Goal: Book appointment/travel/reservation

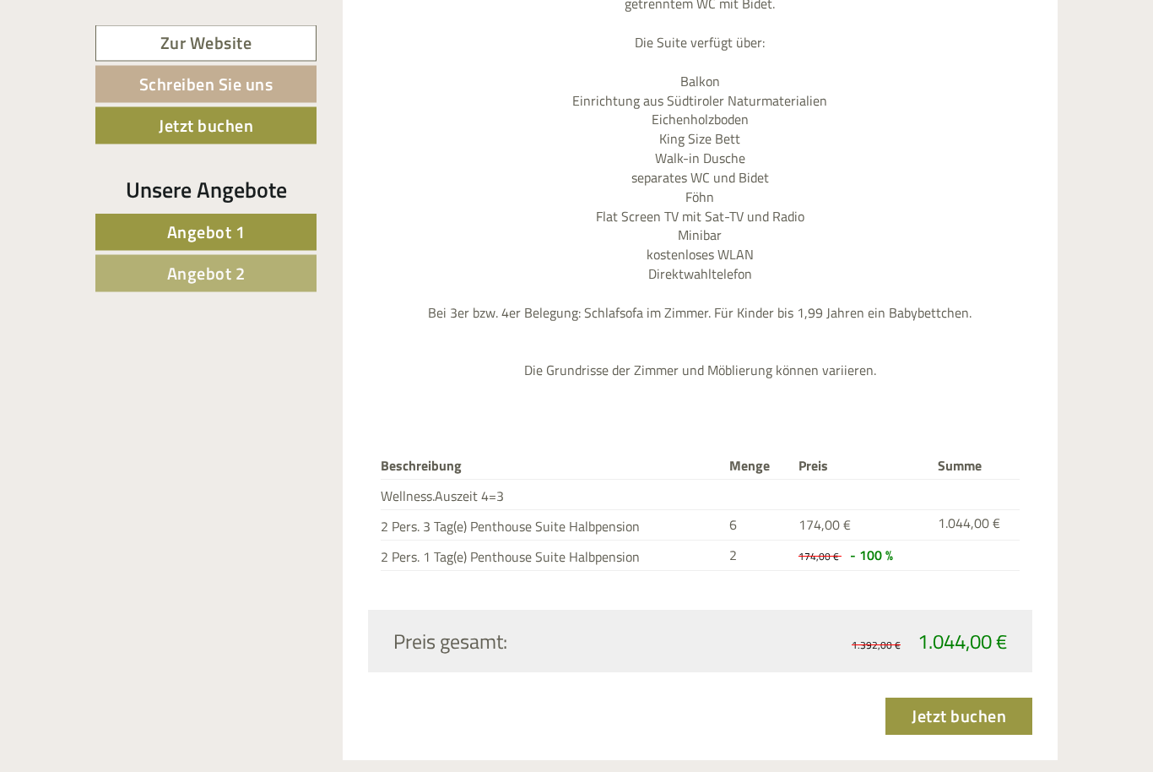
scroll to position [3410, 0]
click at [998, 697] on link "Jetzt buchen" at bounding box center [959, 715] width 147 height 37
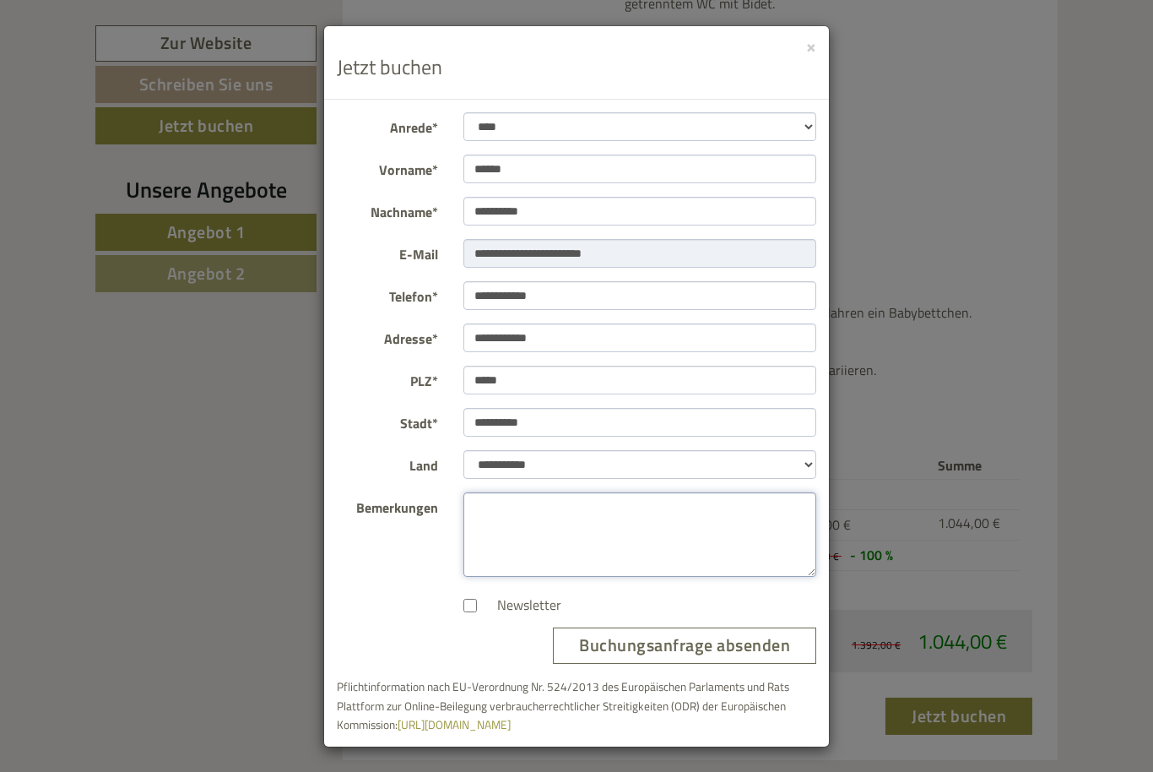
click at [715, 531] on textarea "Bemerkungen" at bounding box center [641, 534] width 354 height 84
type textarea "**********"
click at [775, 650] on button "Buchungsanfrage absenden" at bounding box center [684, 645] width 263 height 36
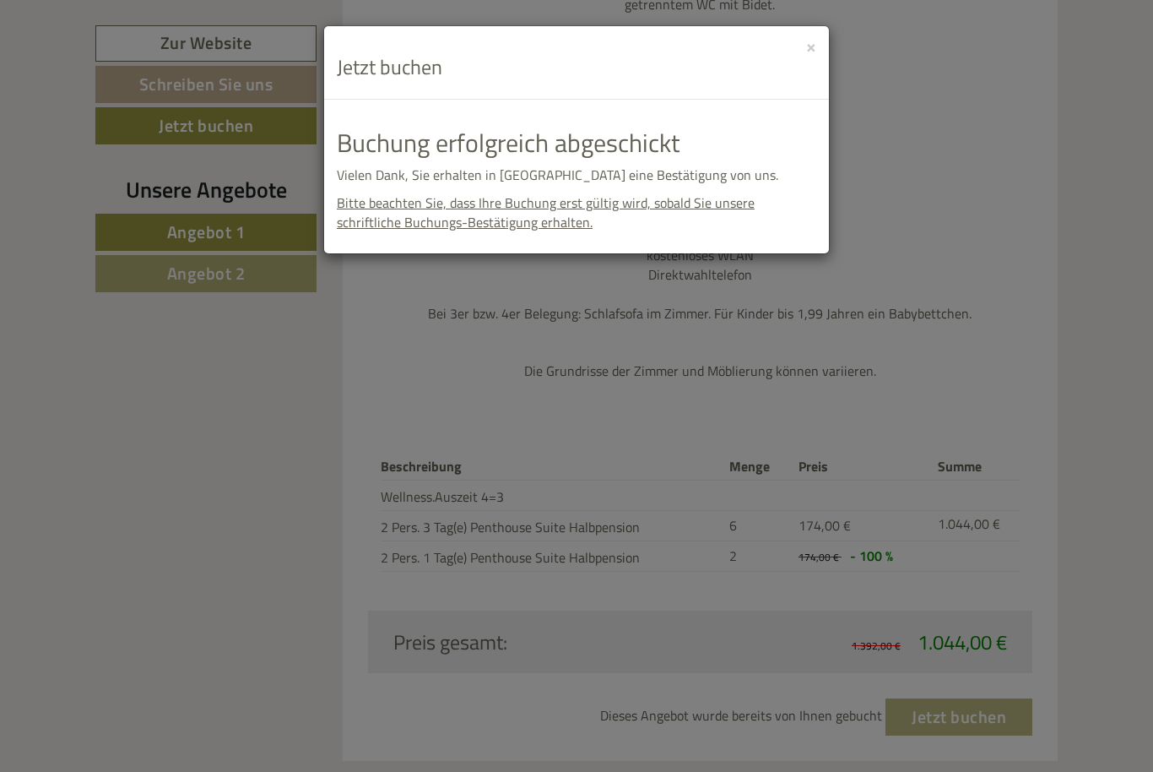
scroll to position [3410, 0]
click at [144, 703] on div "**********" at bounding box center [576, 386] width 1153 height 772
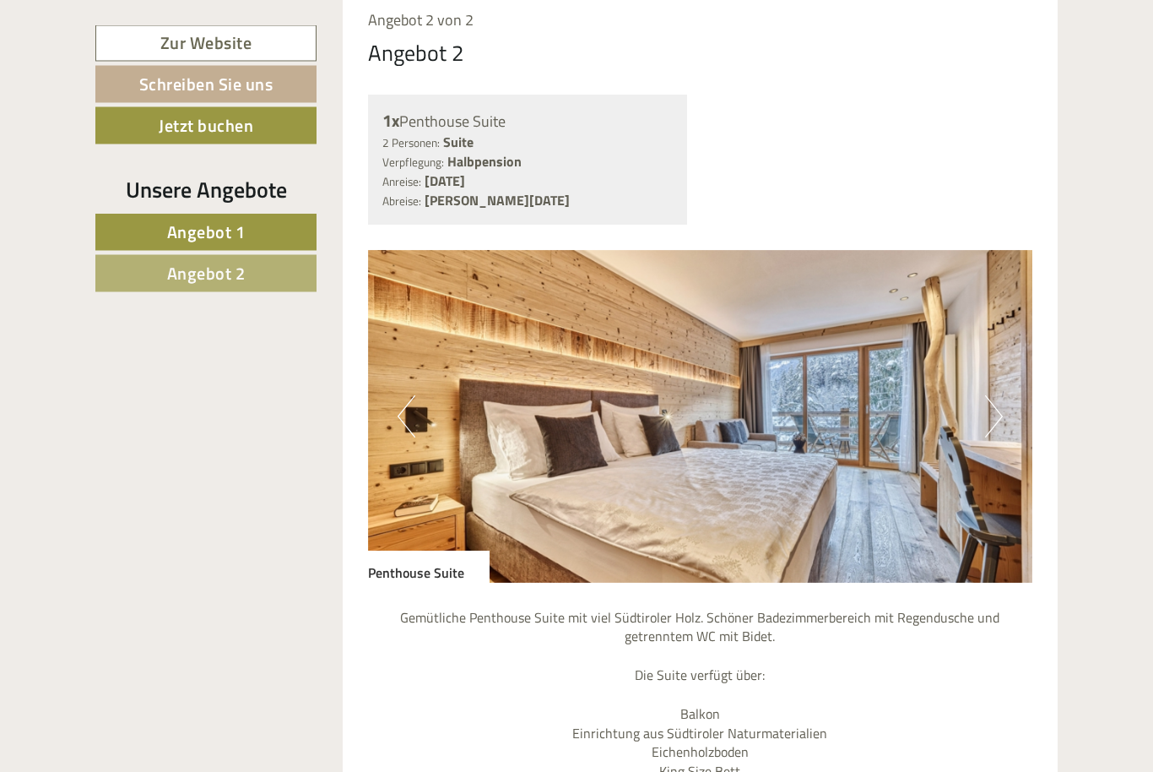
scroll to position [2754, 0]
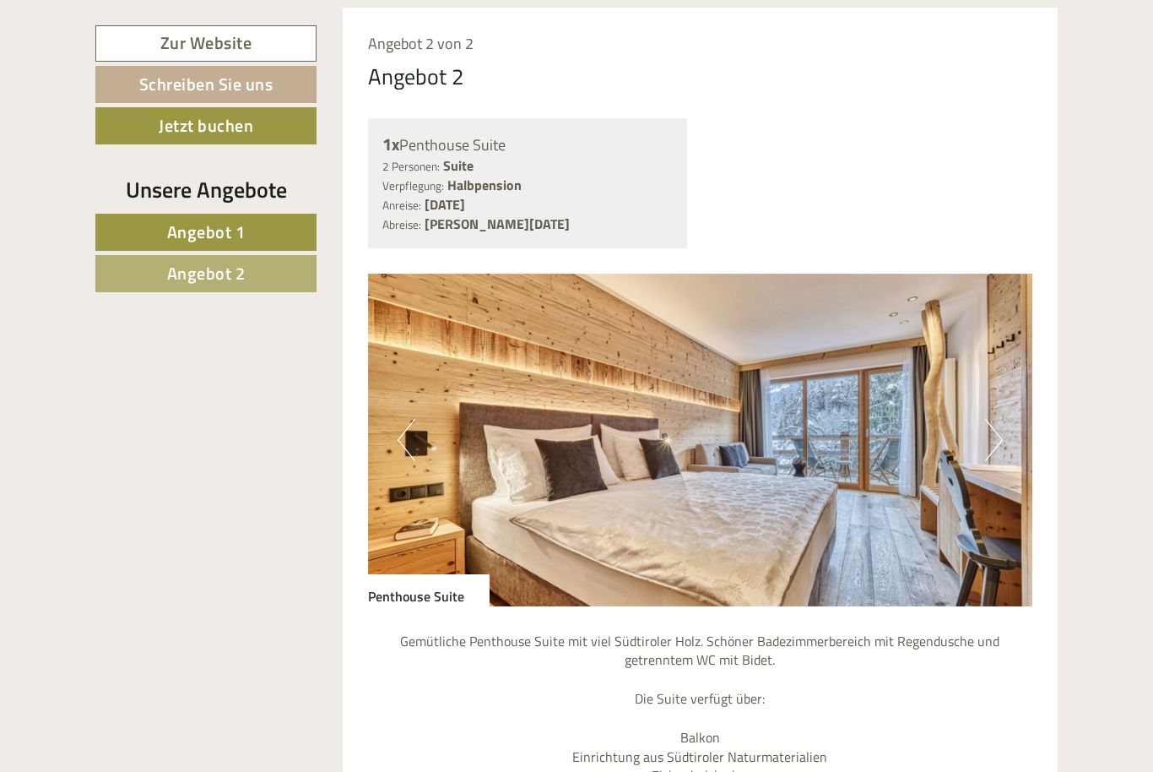
click at [399, 419] on button "Previous" at bounding box center [407, 440] width 18 height 42
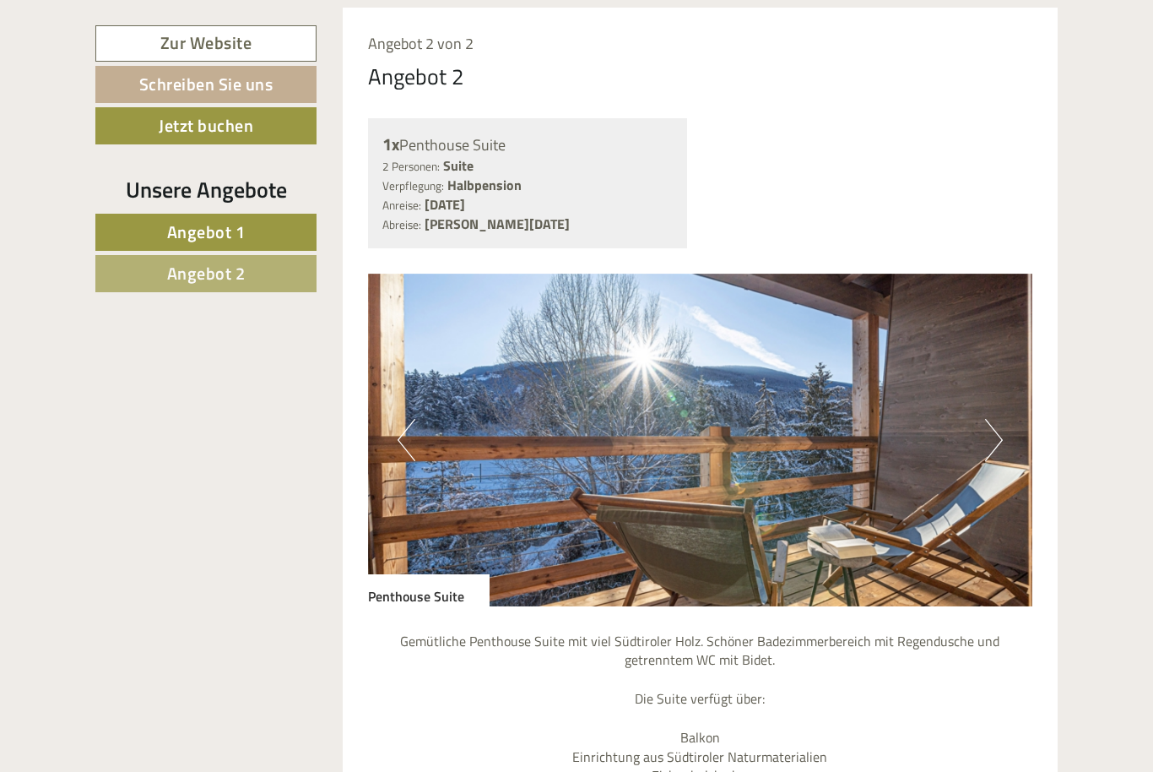
click at [1152, 324] on div "Einen wunderschönen Guten Abend [PERSON_NAME]! Eine Liebeserklärung an den Luxu…" at bounding box center [576, 16] width 1153 height 4387
click at [995, 419] on button "Next" at bounding box center [994, 440] width 18 height 42
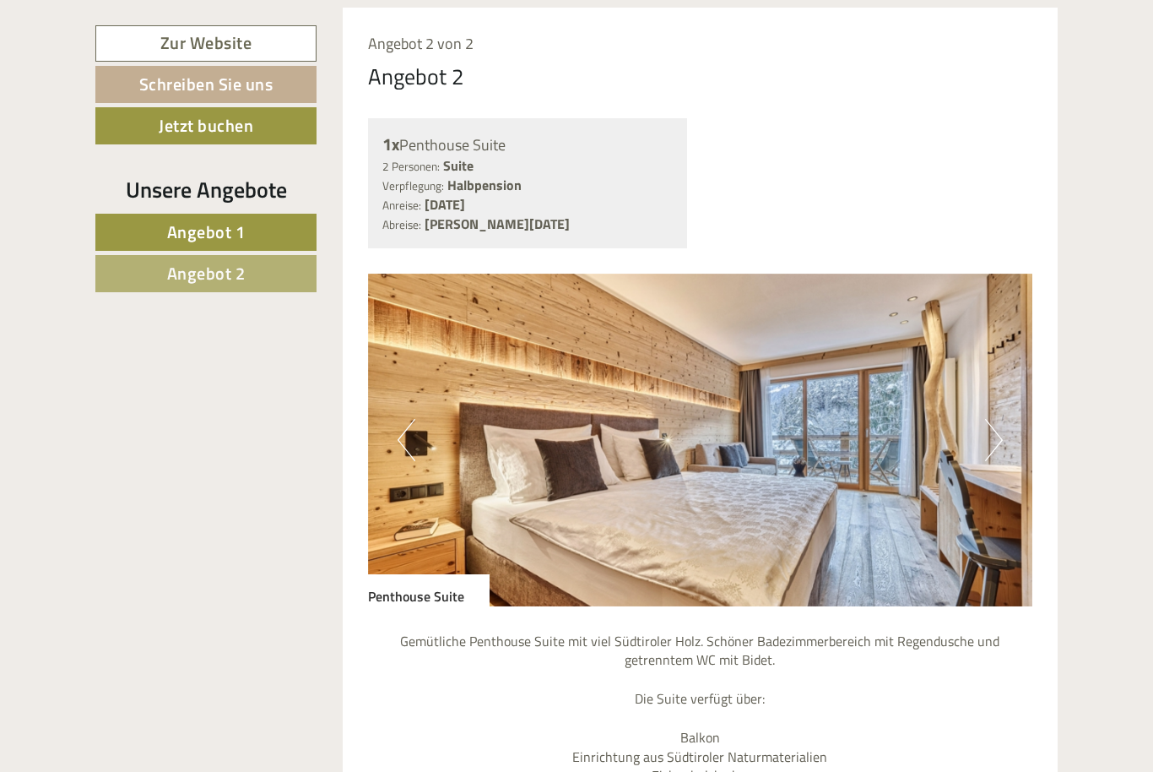
click at [1001, 419] on button "Next" at bounding box center [994, 440] width 18 height 42
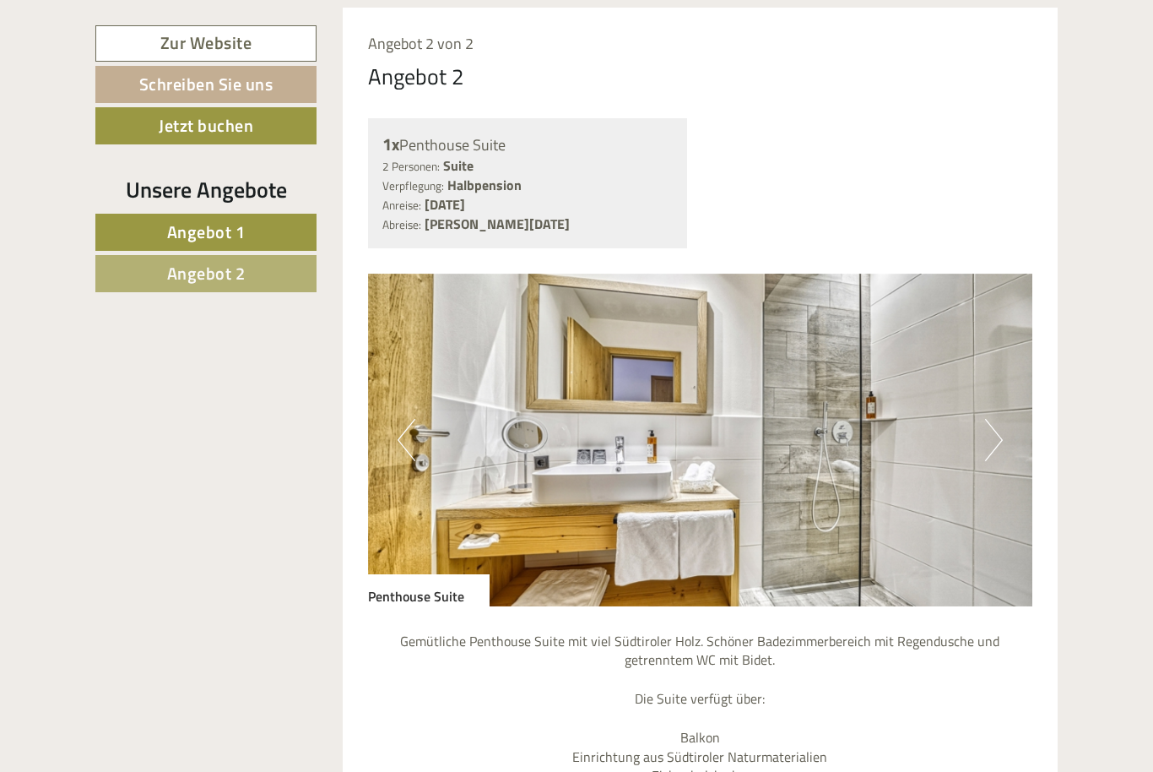
click at [989, 419] on button "Next" at bounding box center [994, 440] width 18 height 42
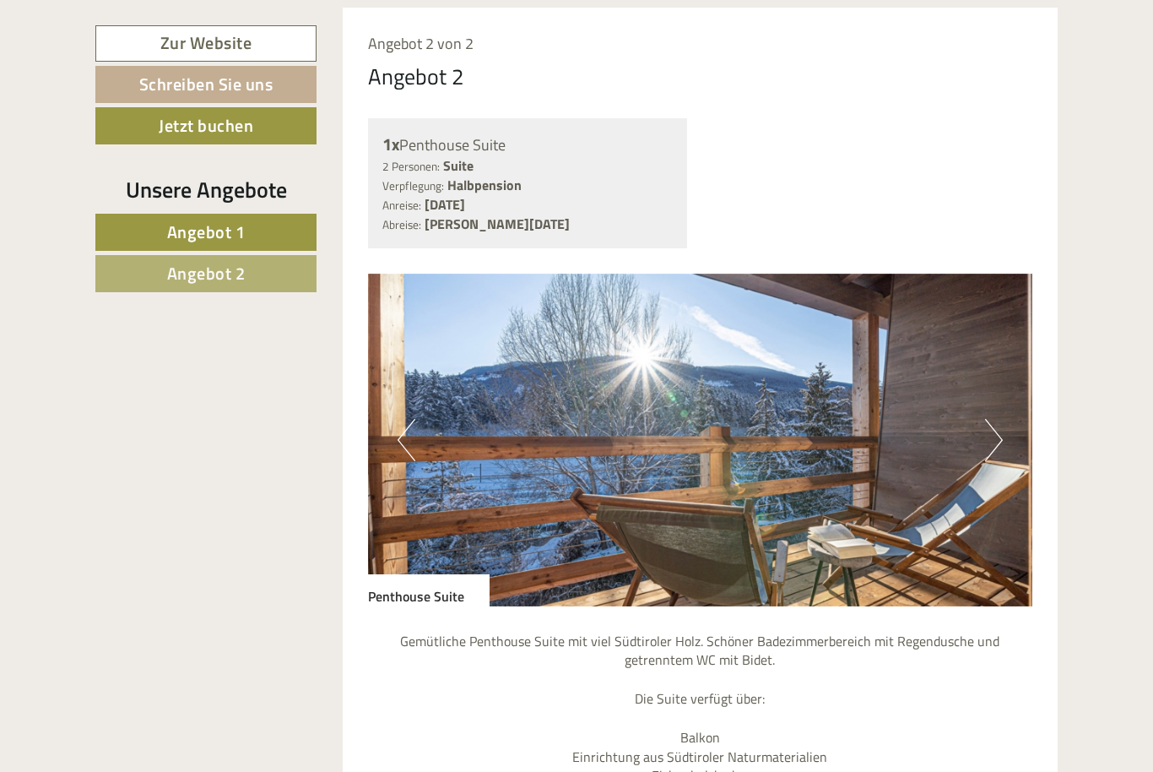
click at [991, 419] on button "Next" at bounding box center [994, 440] width 18 height 42
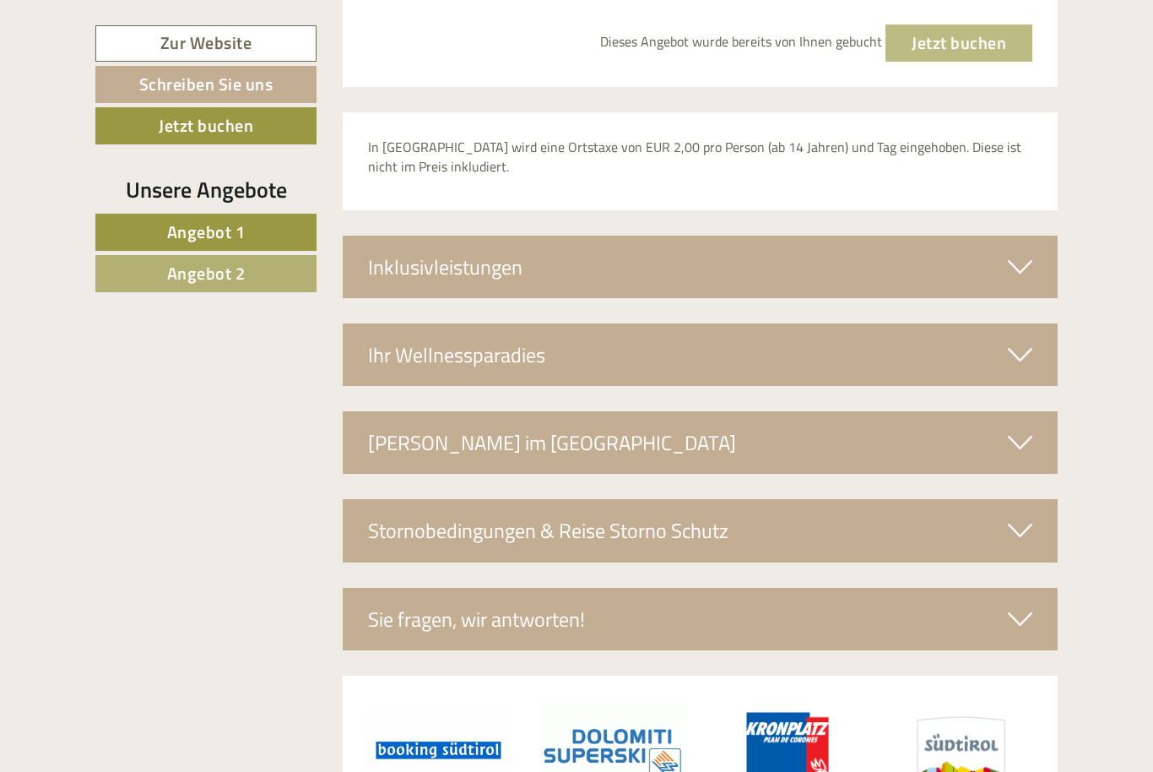
scroll to position [4084, 0]
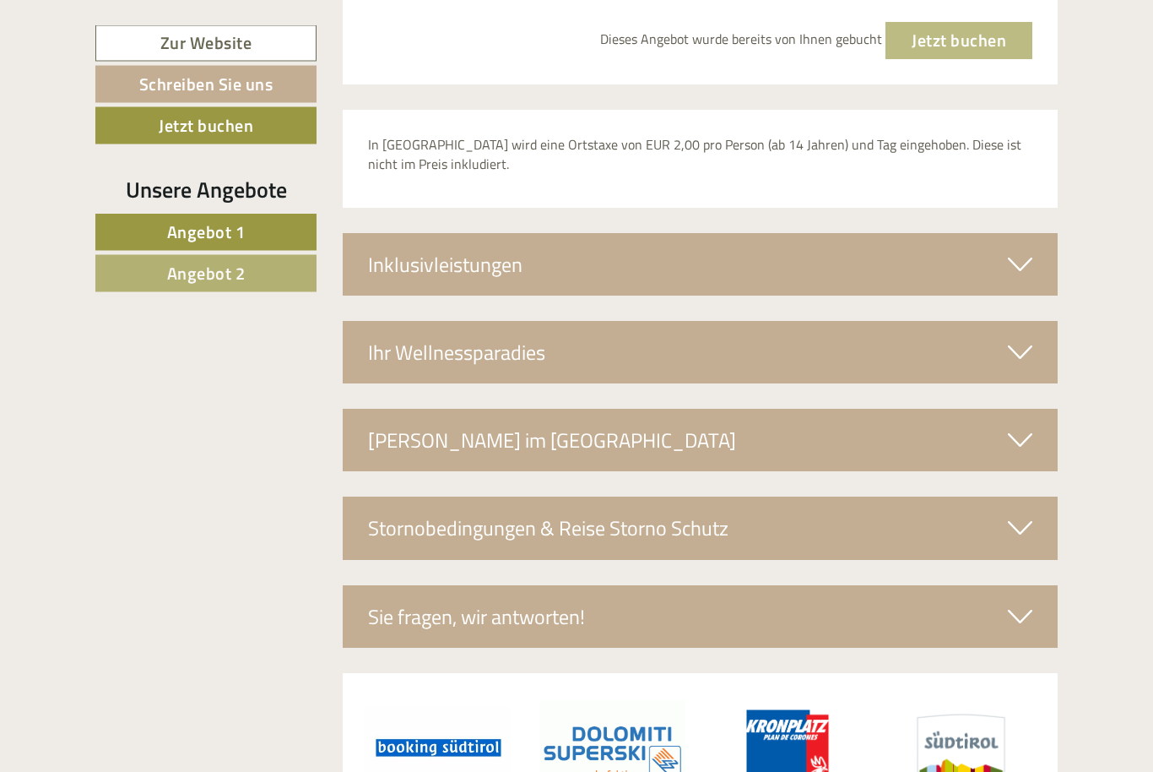
click at [1025, 339] on icon at bounding box center [1020, 353] width 24 height 29
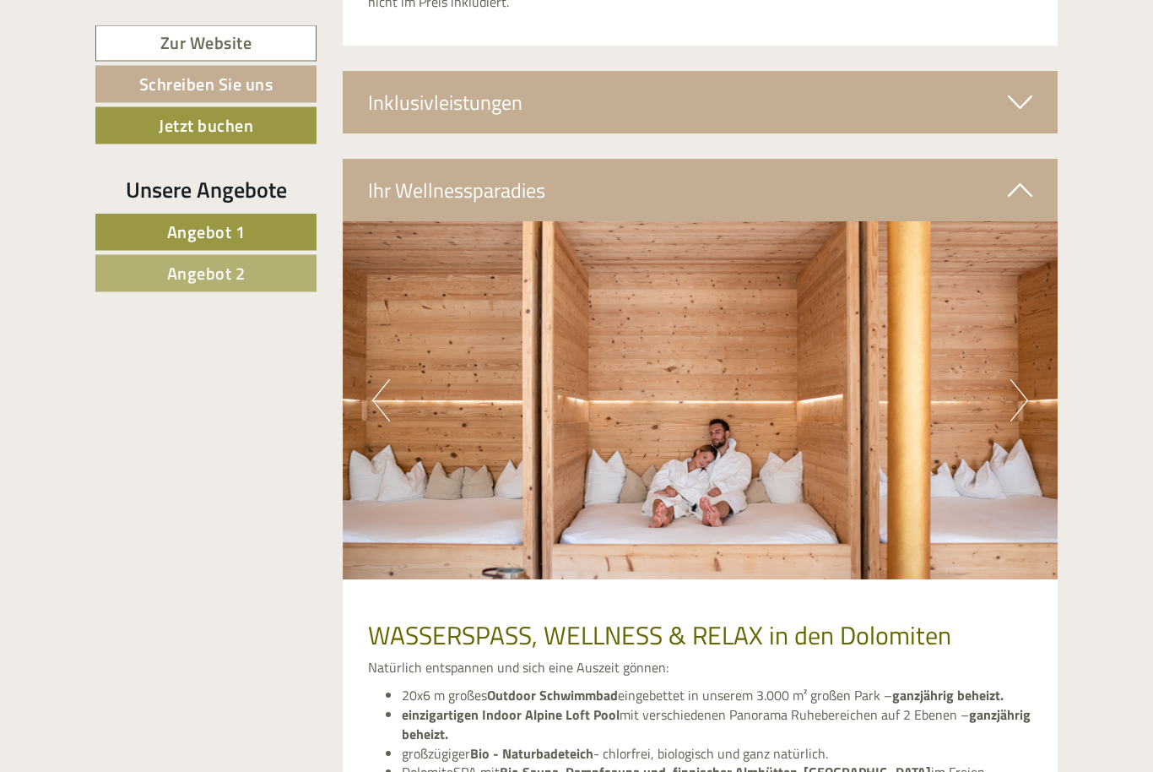
scroll to position [4247, 0]
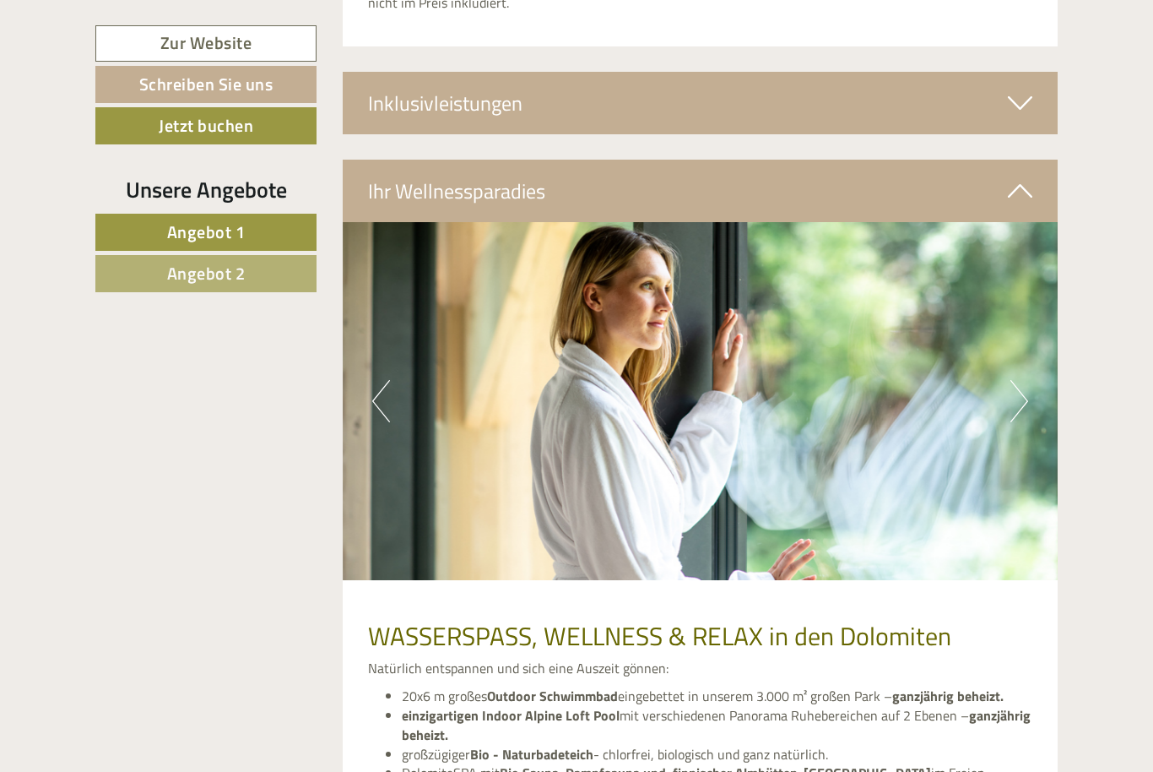
click at [1012, 380] on button "Next" at bounding box center [1020, 401] width 18 height 42
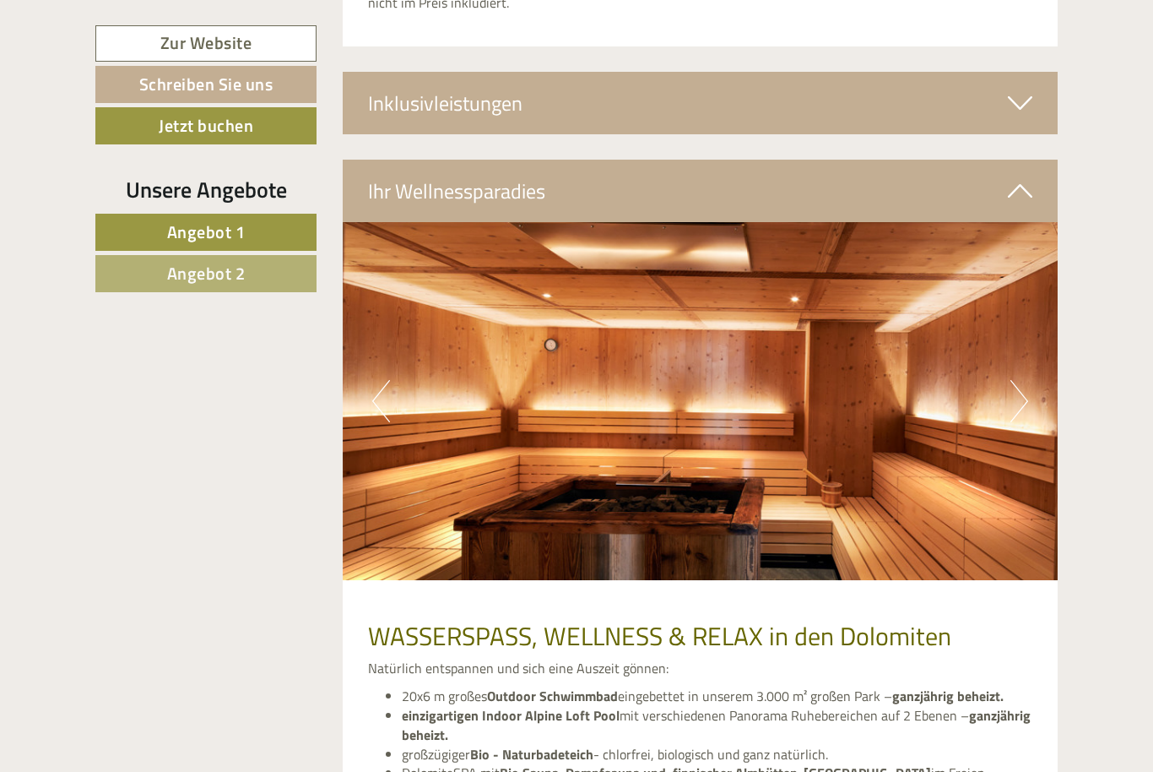
click at [1009, 356] on img at bounding box center [701, 401] width 716 height 358
click at [1018, 380] on button "Next" at bounding box center [1020, 401] width 18 height 42
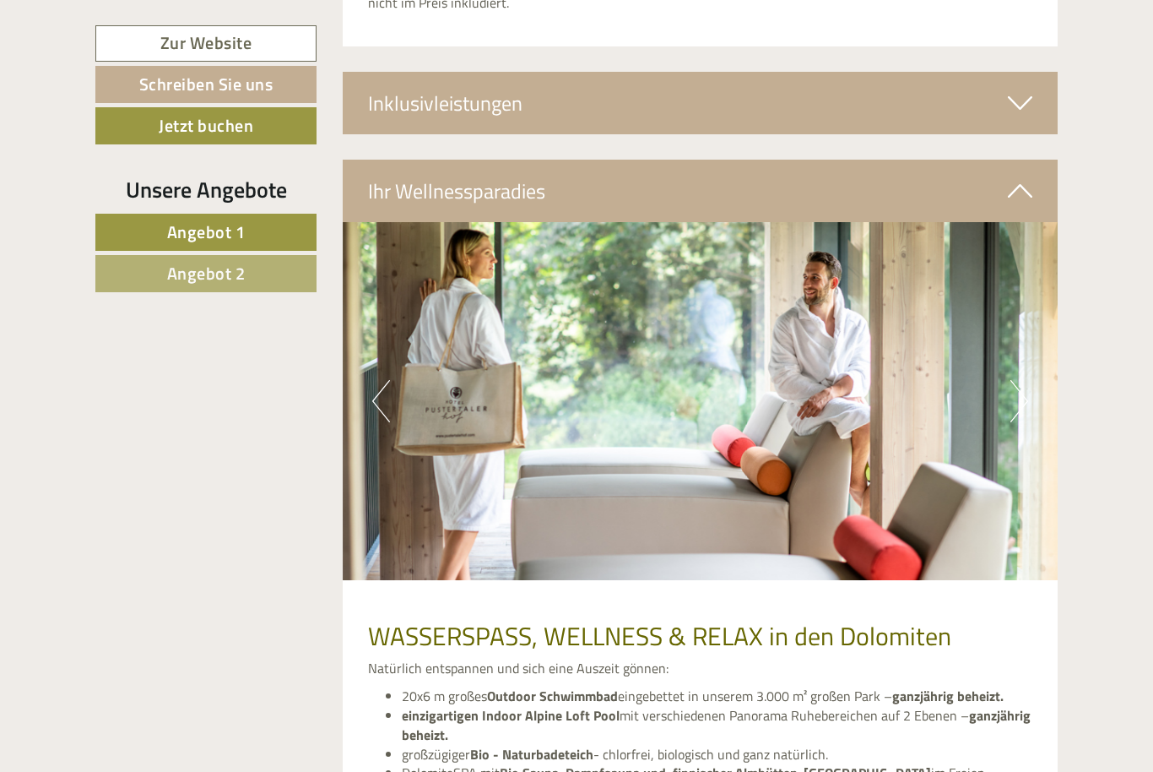
click at [1013, 380] on button "Next" at bounding box center [1020, 401] width 18 height 42
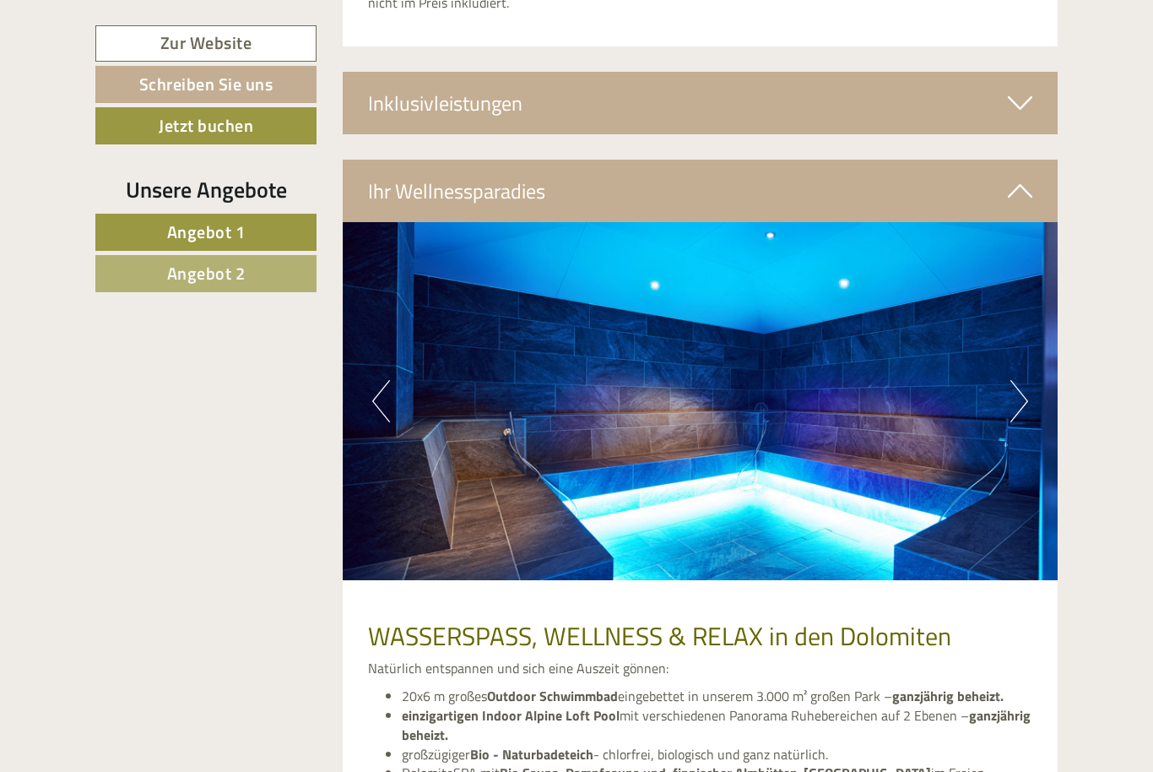
click at [1011, 380] on button "Next" at bounding box center [1020, 401] width 18 height 42
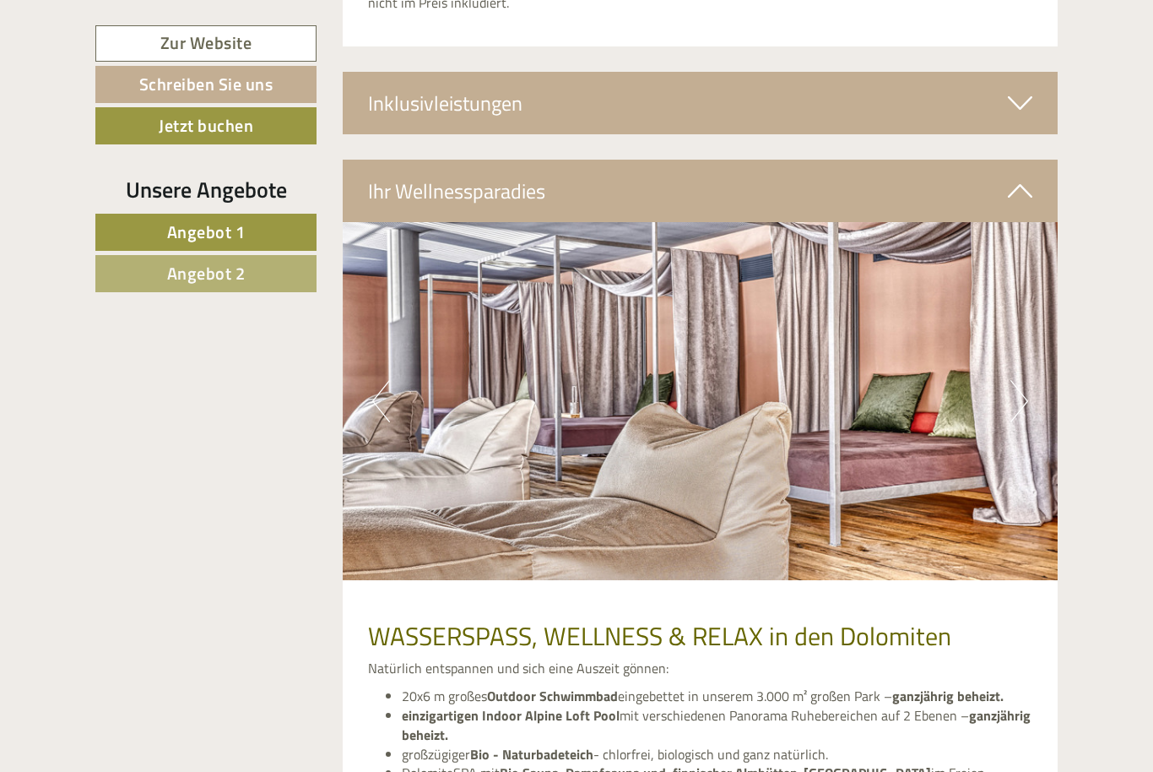
click at [1016, 380] on button "Next" at bounding box center [1020, 401] width 18 height 42
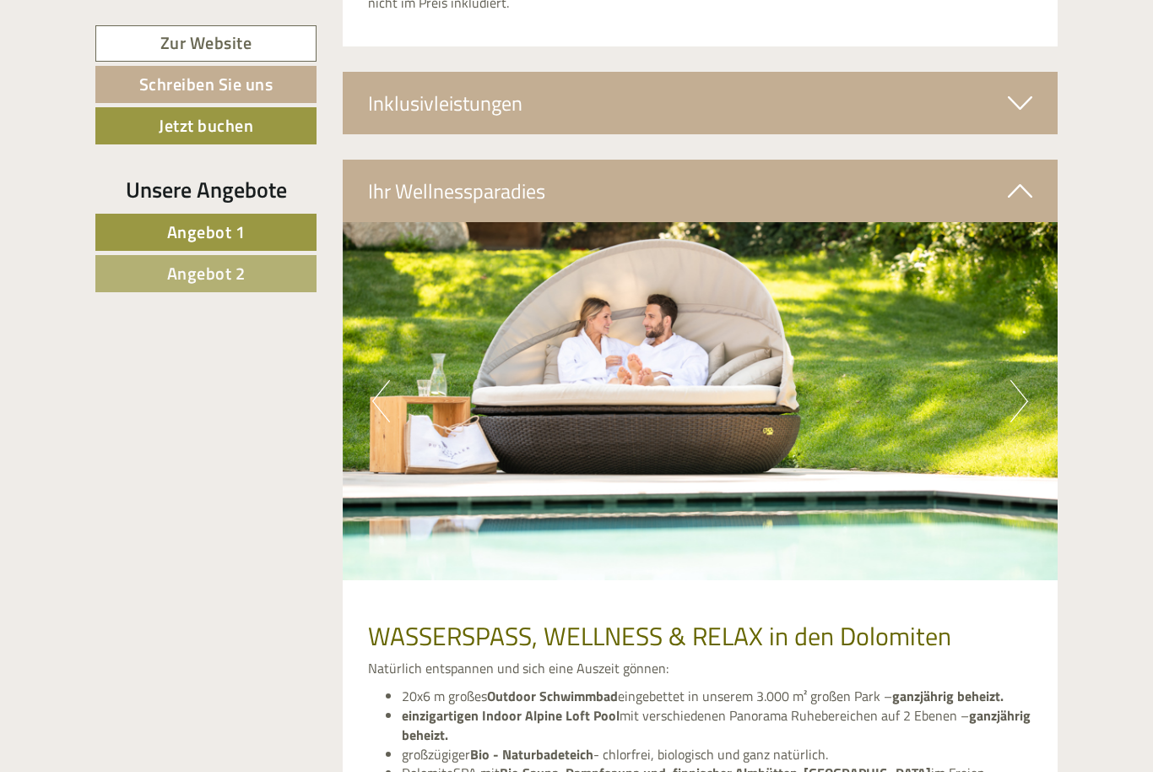
click at [1025, 380] on button "Next" at bounding box center [1020, 401] width 18 height 42
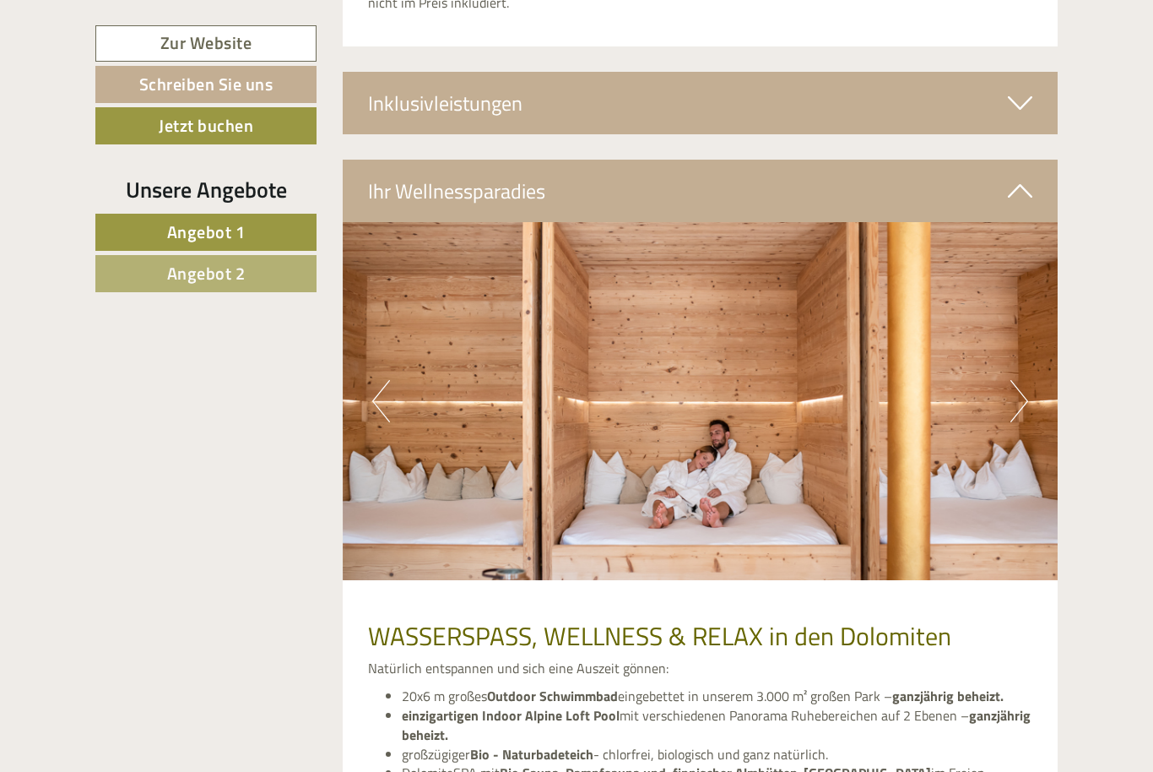
click at [1018, 380] on button "Next" at bounding box center [1020, 401] width 18 height 42
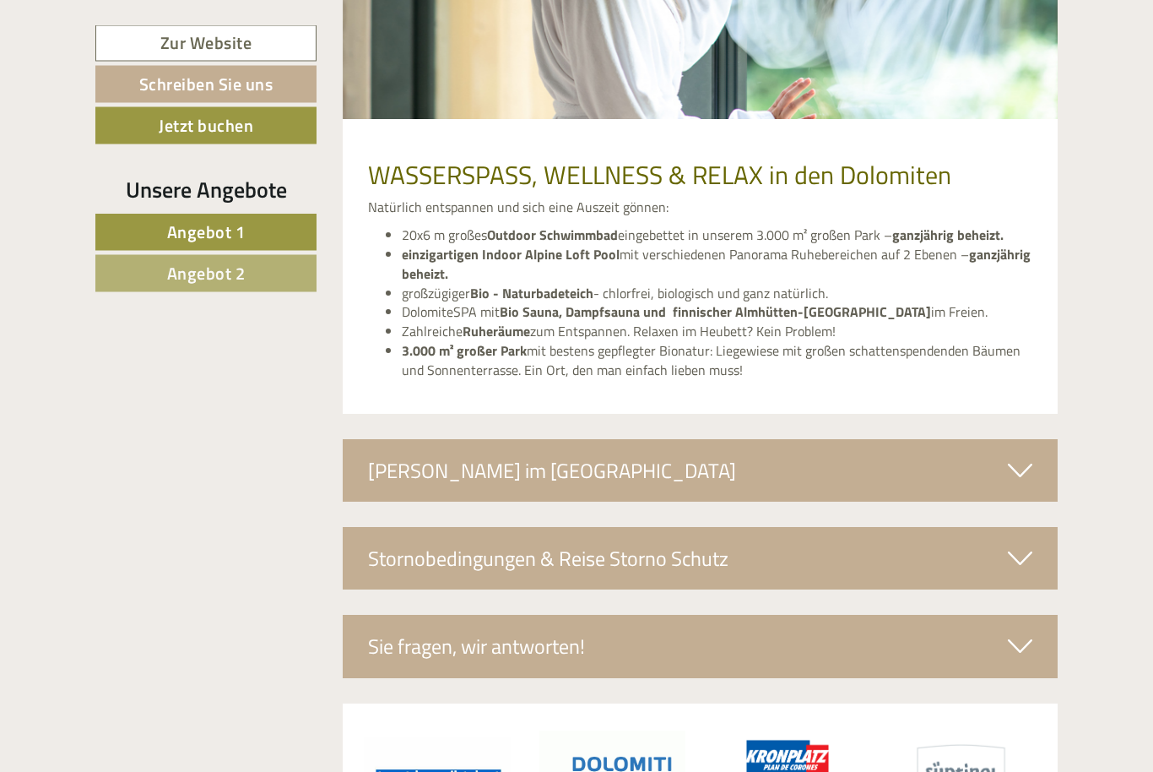
scroll to position [4735, 0]
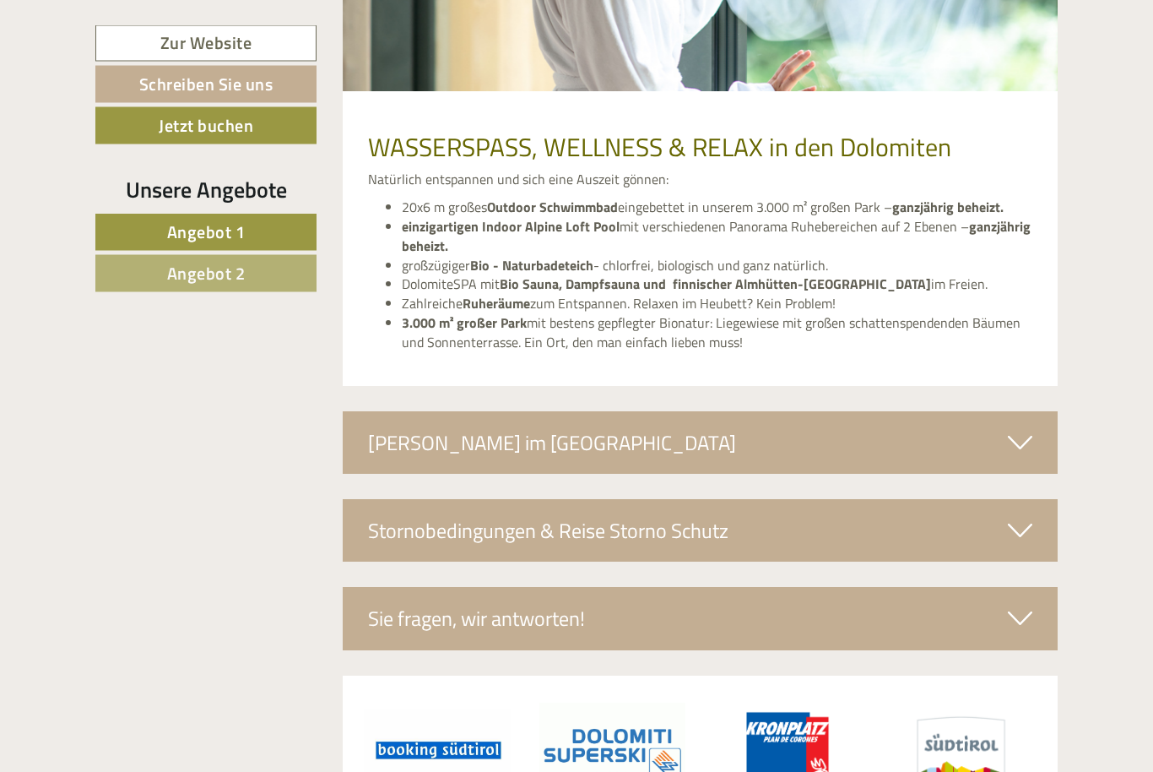
click at [1018, 429] on icon at bounding box center [1020, 443] width 24 height 29
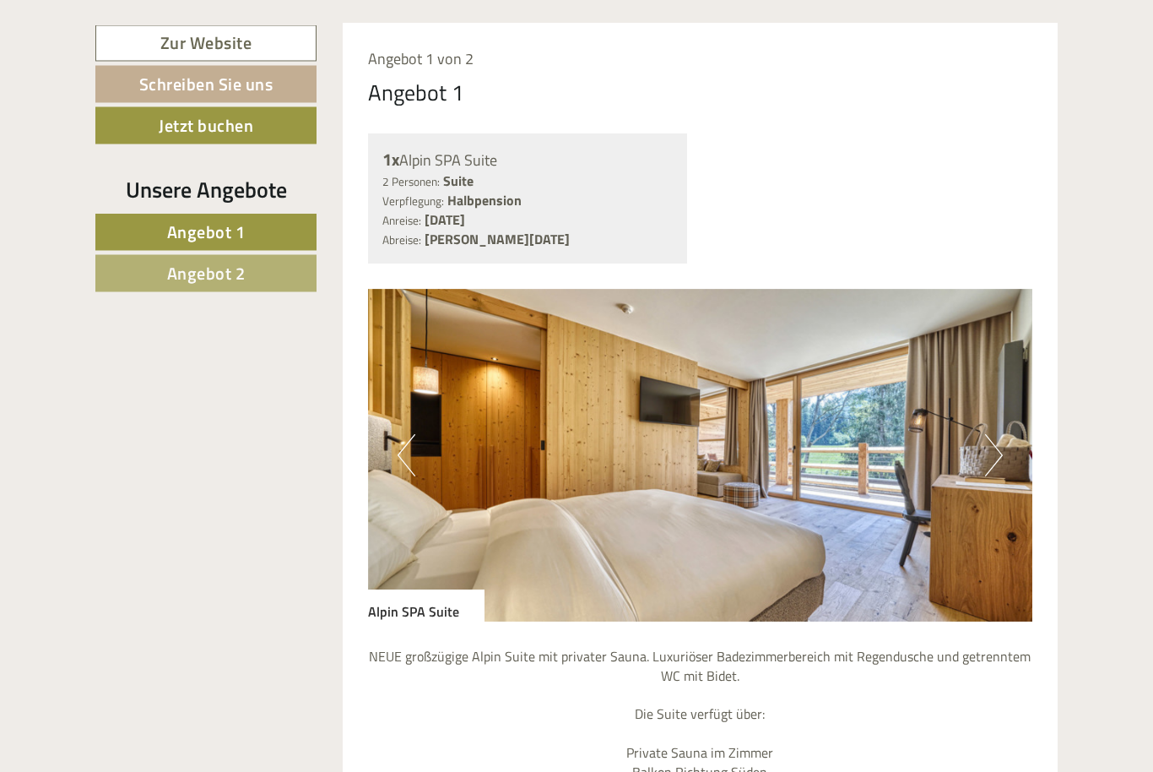
click at [990, 455] on button "Next" at bounding box center [994, 456] width 18 height 42
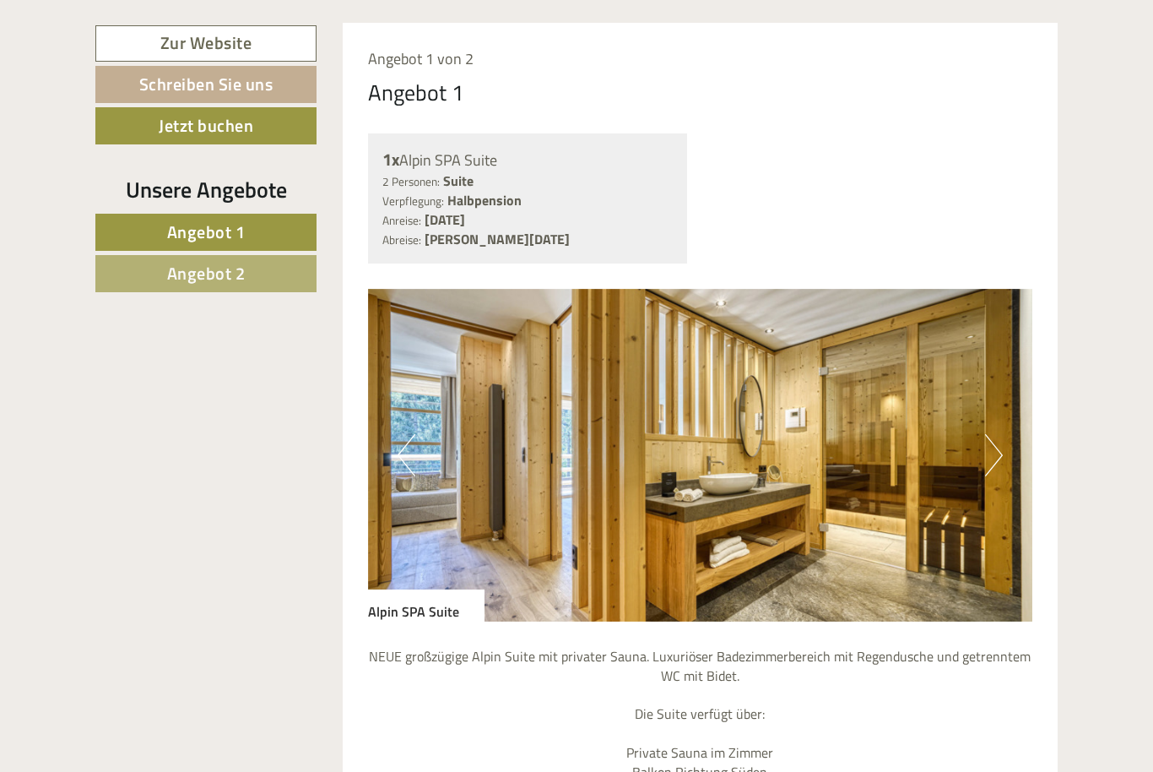
click at [997, 442] on button "Next" at bounding box center [994, 455] width 18 height 42
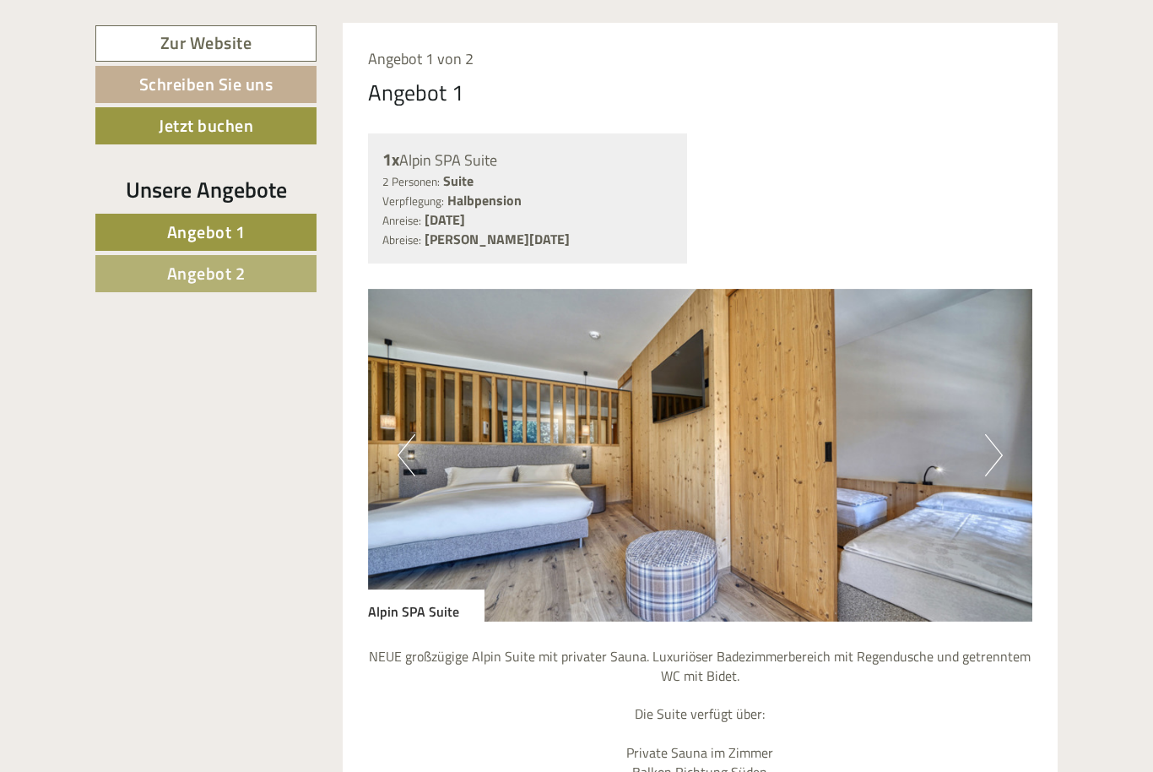
click at [995, 436] on button "Next" at bounding box center [994, 455] width 18 height 42
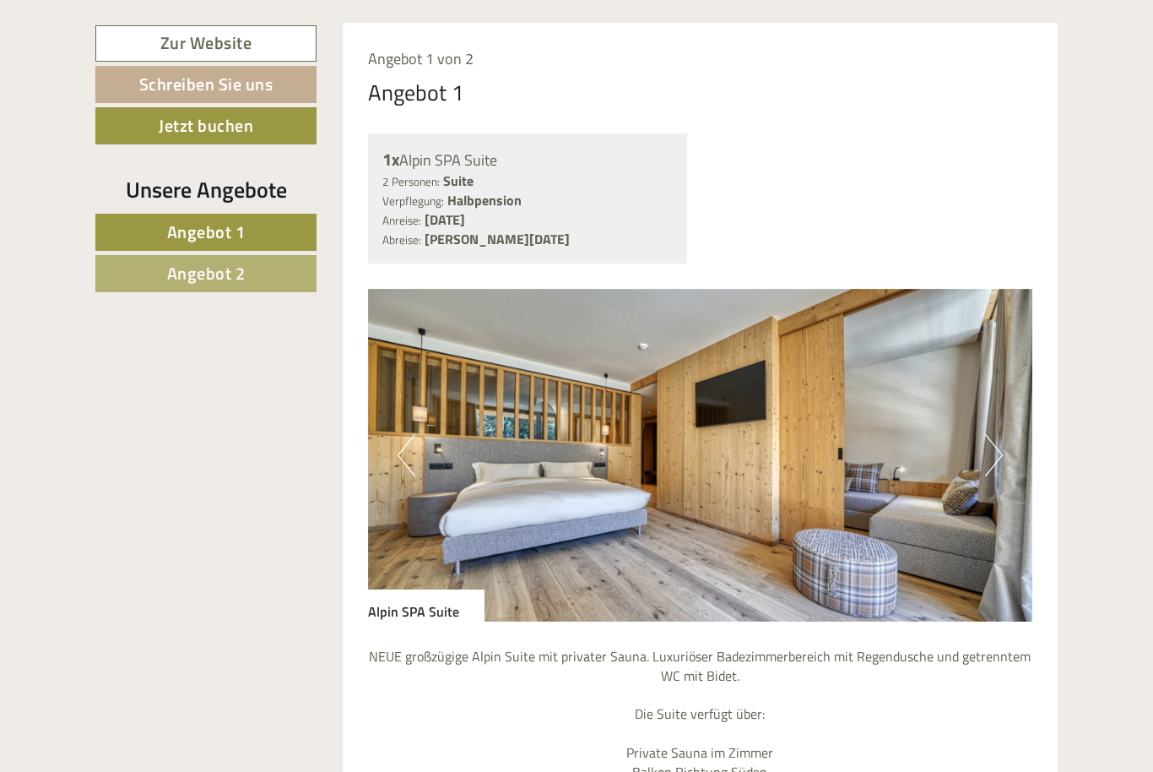
click at [993, 441] on button "Next" at bounding box center [994, 455] width 18 height 42
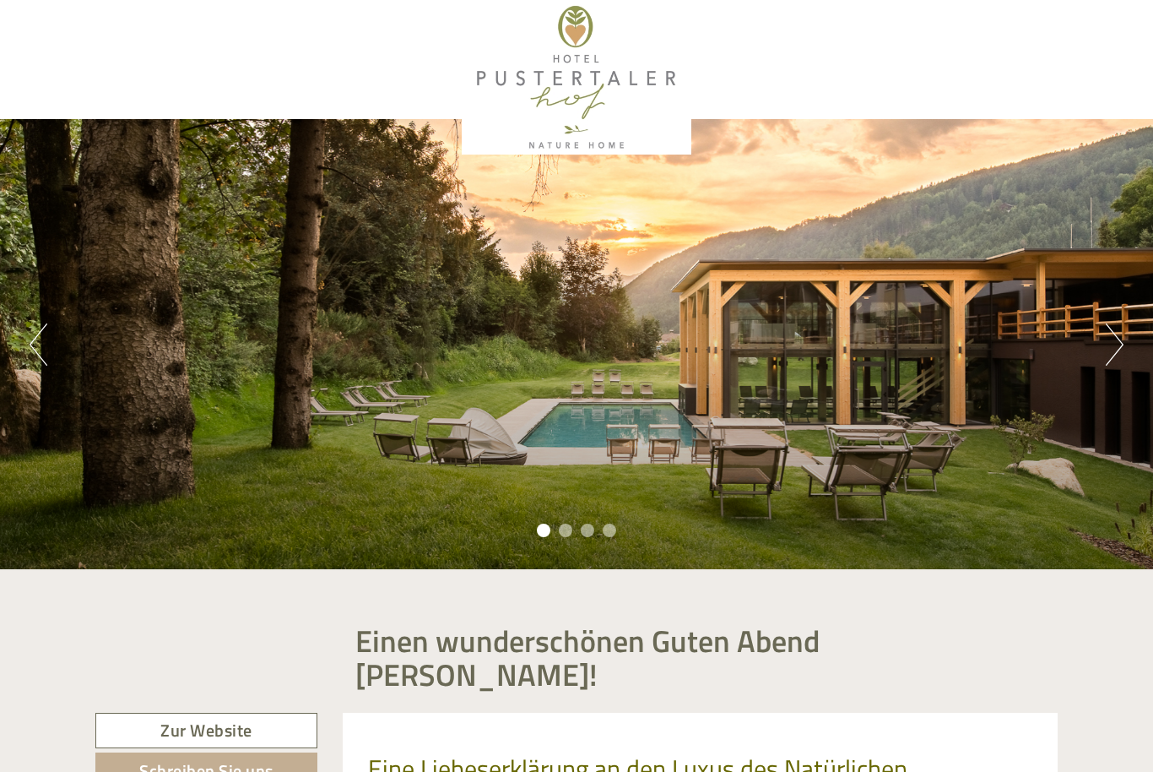
scroll to position [0, 0]
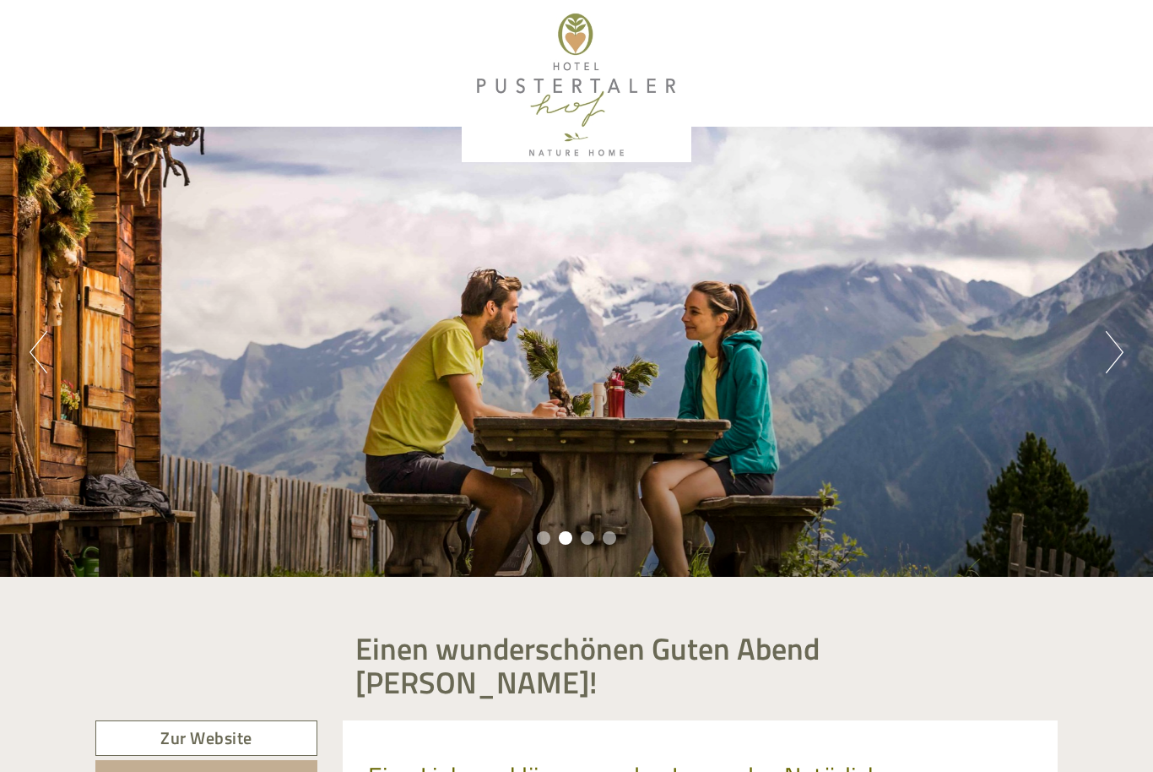
click at [1102, 356] on div "Previous Next 1 2 3 4" at bounding box center [576, 352] width 1153 height 450
click at [1096, 346] on div "Previous Next 1 2 3 4" at bounding box center [576, 352] width 1153 height 450
click at [1088, 337] on div "Previous Next 1 2 3 4" at bounding box center [576, 352] width 1153 height 450
click at [1106, 333] on button "Next" at bounding box center [1115, 352] width 18 height 42
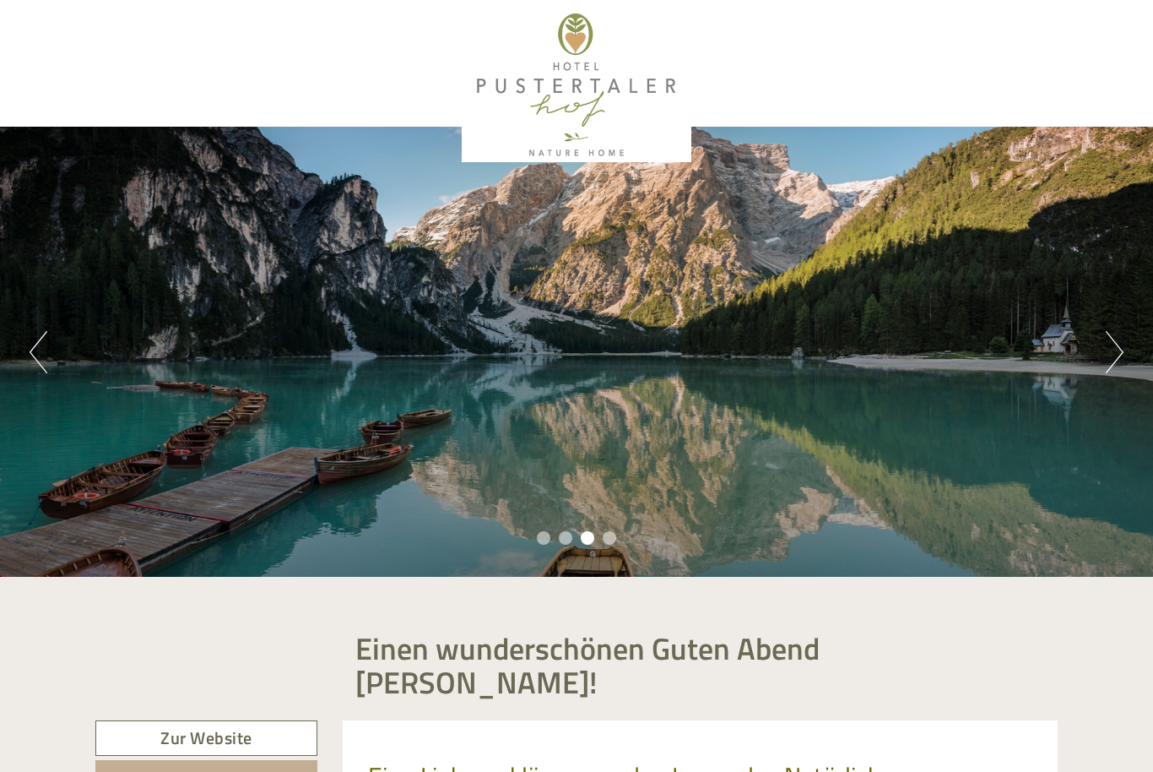
click at [1102, 330] on div "Previous Next 1 2 3 4" at bounding box center [576, 352] width 1153 height 450
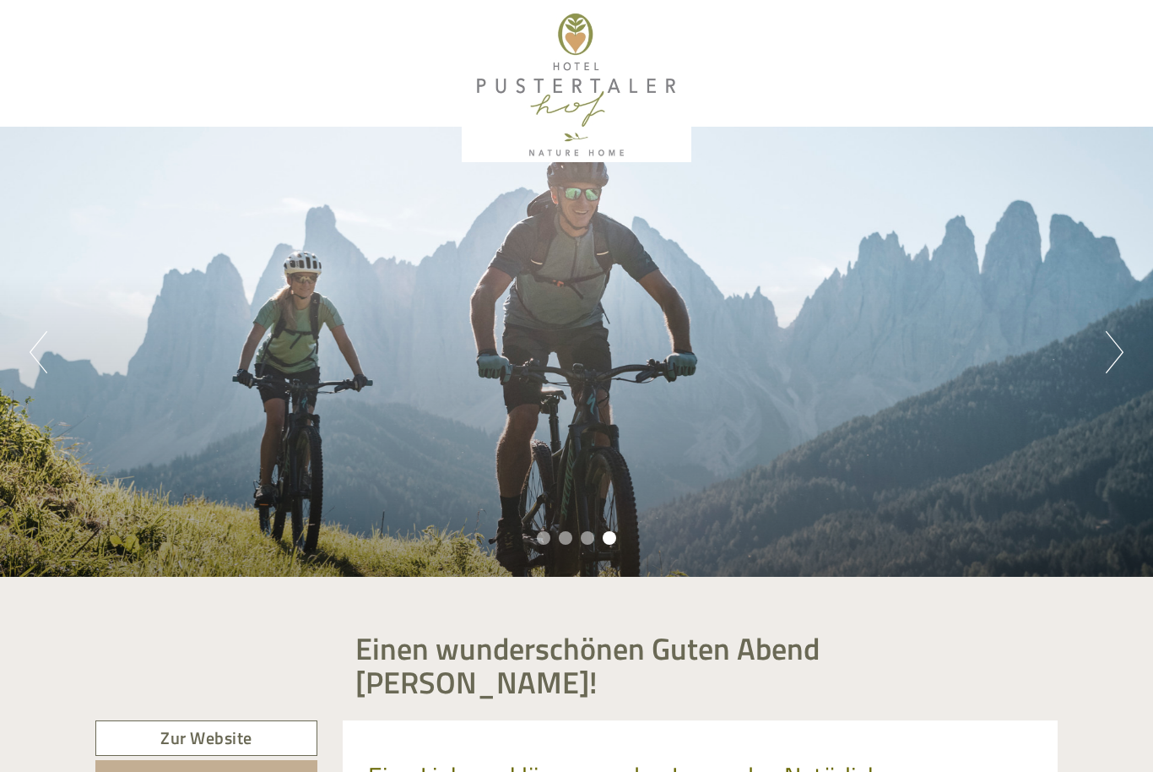
click at [1107, 351] on button "Next" at bounding box center [1115, 352] width 18 height 42
click at [1107, 358] on button "Next" at bounding box center [1115, 352] width 18 height 42
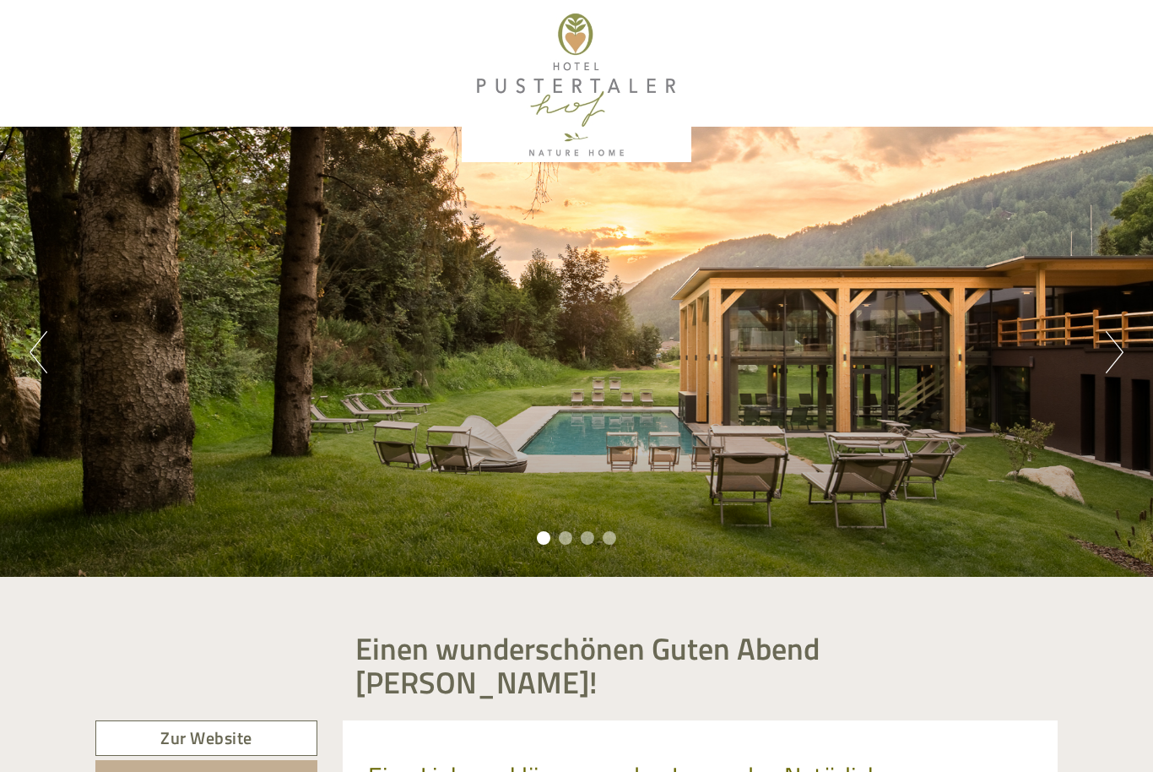
click at [1106, 350] on button "Next" at bounding box center [1115, 352] width 18 height 42
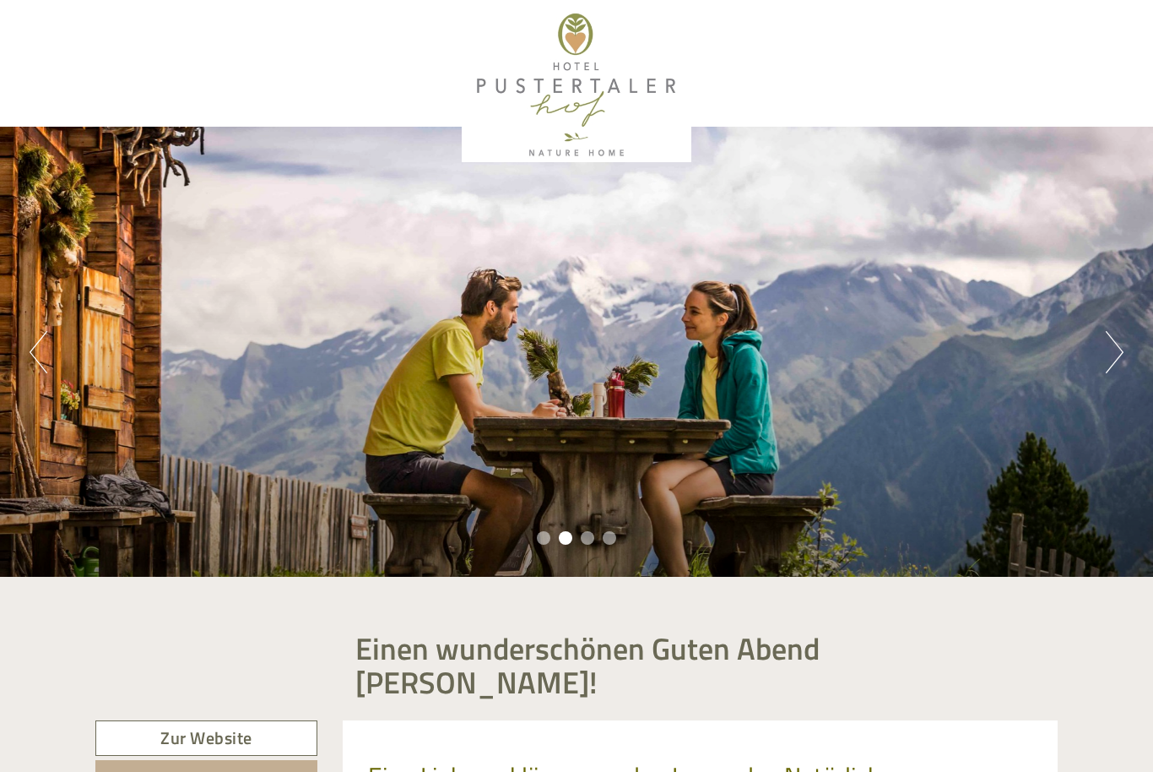
click at [1108, 357] on button "Next" at bounding box center [1115, 352] width 18 height 42
